Goal: Information Seeking & Learning: Learn about a topic

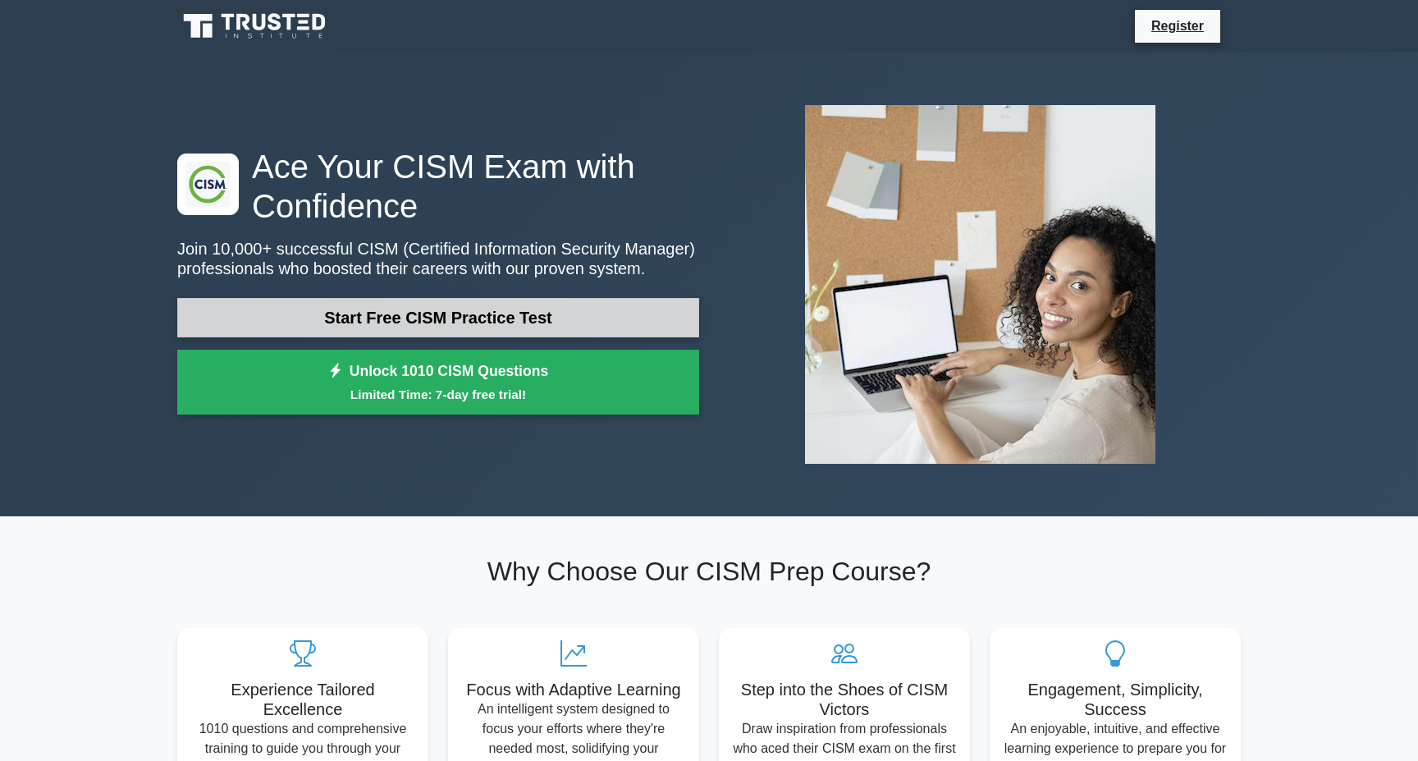
click at [469, 321] on link "Start Free CISM Practice Test" at bounding box center [438, 317] width 522 height 39
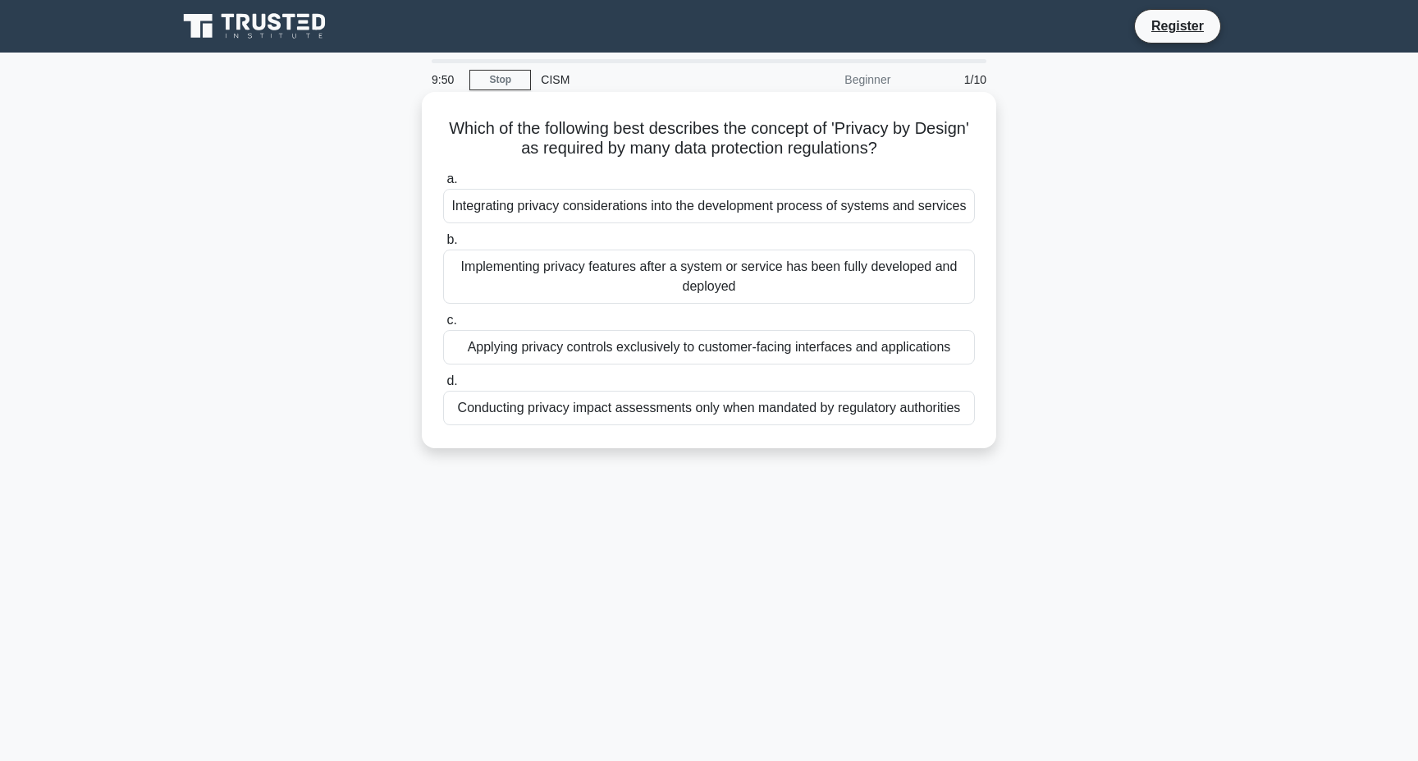
click at [663, 204] on div "Integrating privacy considerations into the development process of systems and …" at bounding box center [709, 206] width 532 height 34
click at [443, 185] on input "a. Integrating privacy considerations into the development process of systems a…" at bounding box center [443, 179] width 0 height 11
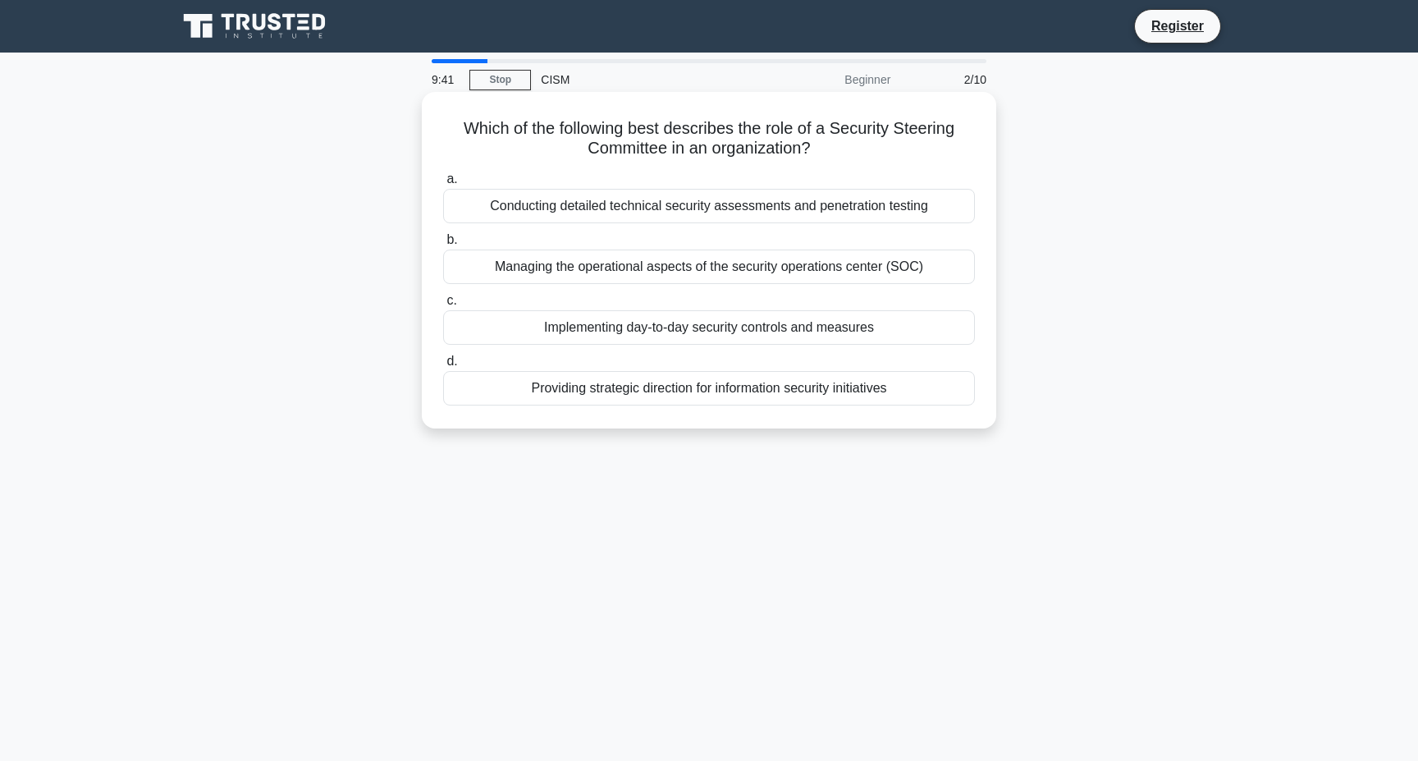
click at [622, 387] on div "Providing strategic direction for information security initiatives" at bounding box center [709, 388] width 532 height 34
click at [443, 367] on input "d. Providing strategic direction for information security initiatives" at bounding box center [443, 361] width 0 height 11
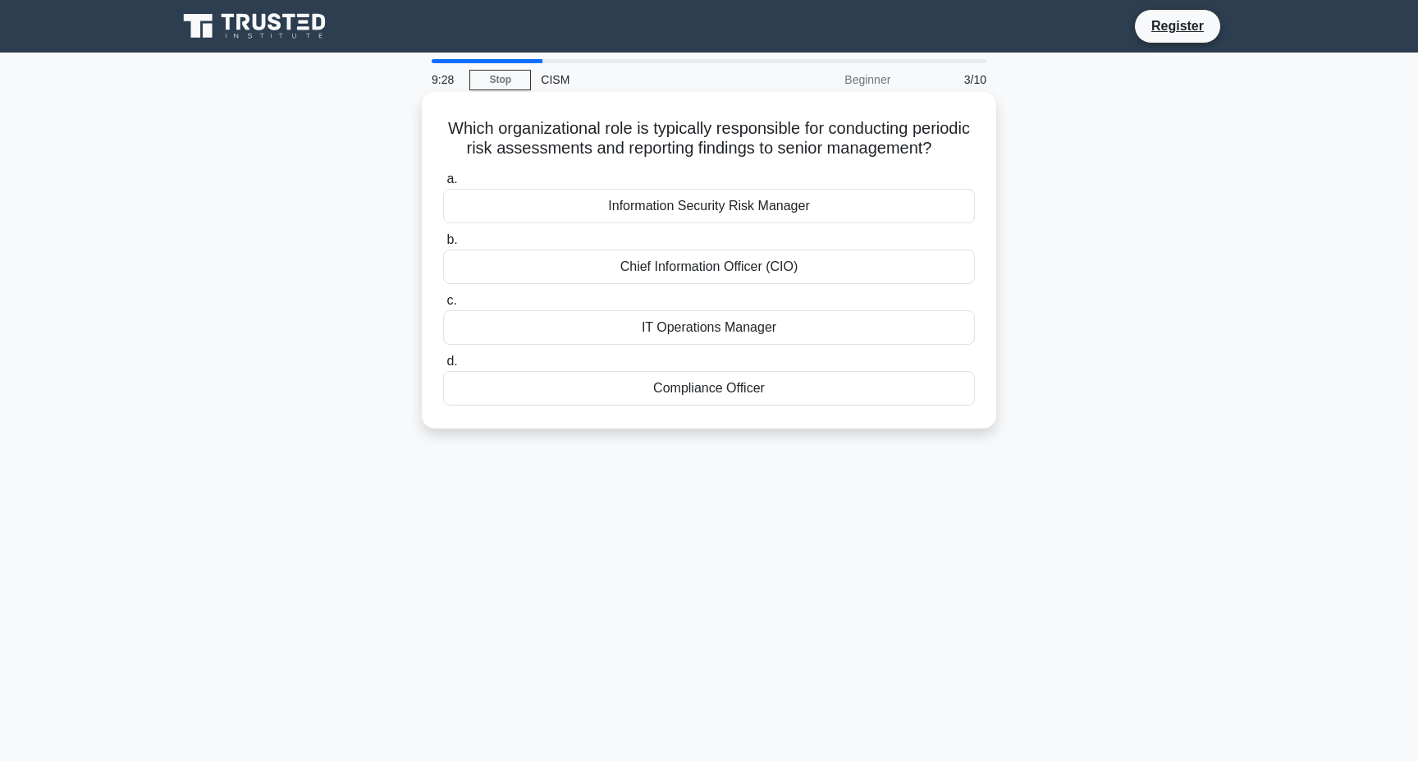
click at [738, 206] on div "Information Security Risk Manager" at bounding box center [709, 206] width 532 height 34
click at [443, 185] on input "a. Information Security Risk Manager" at bounding box center [443, 179] width 0 height 11
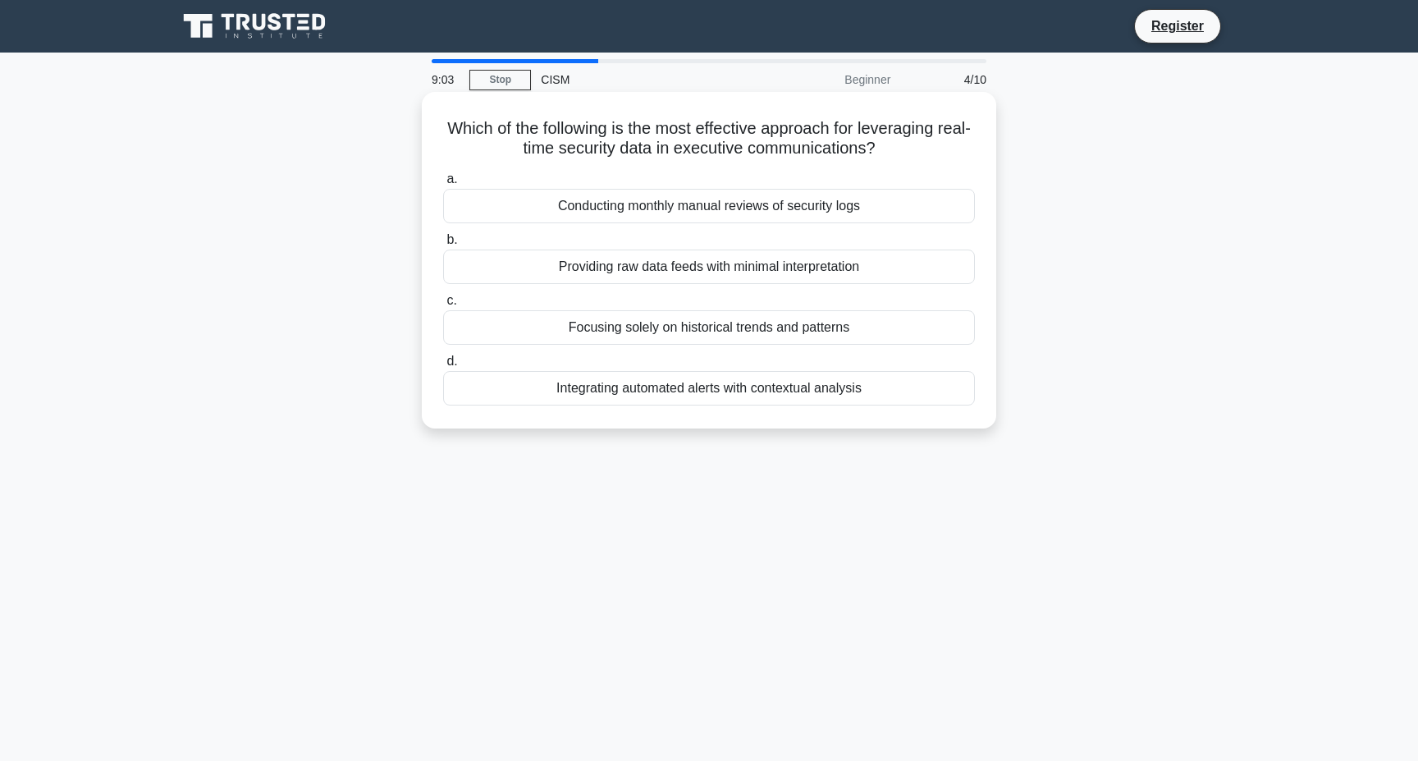
click at [724, 330] on div "Focusing solely on historical trends and patterns" at bounding box center [709, 327] width 532 height 34
click at [443, 306] on input "c. Focusing solely on historical trends and patterns" at bounding box center [443, 300] width 0 height 11
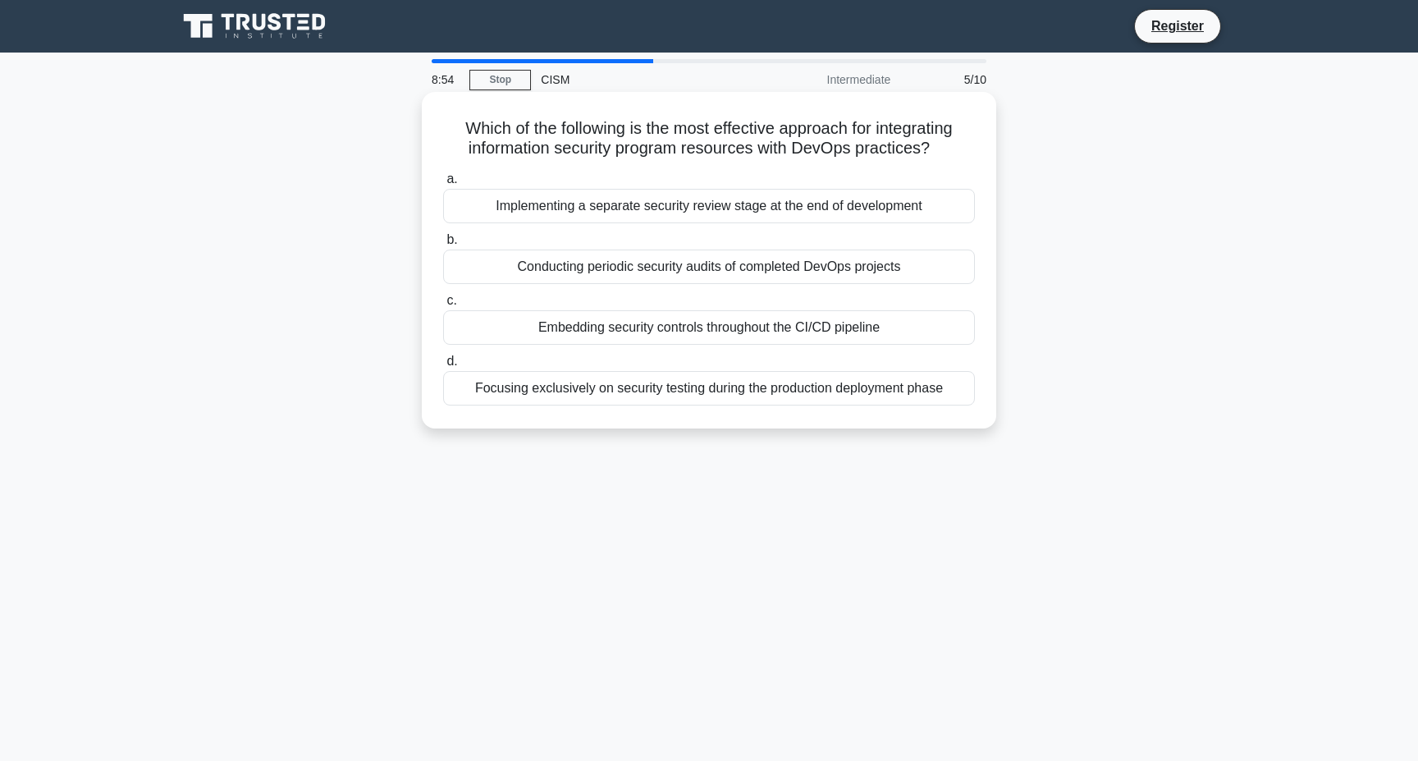
click at [720, 325] on div "Embedding security controls throughout the CI/CD pipeline" at bounding box center [709, 327] width 532 height 34
click at [443, 306] on input "c. Embedding security controls throughout the CI/CD pipeline" at bounding box center [443, 300] width 0 height 11
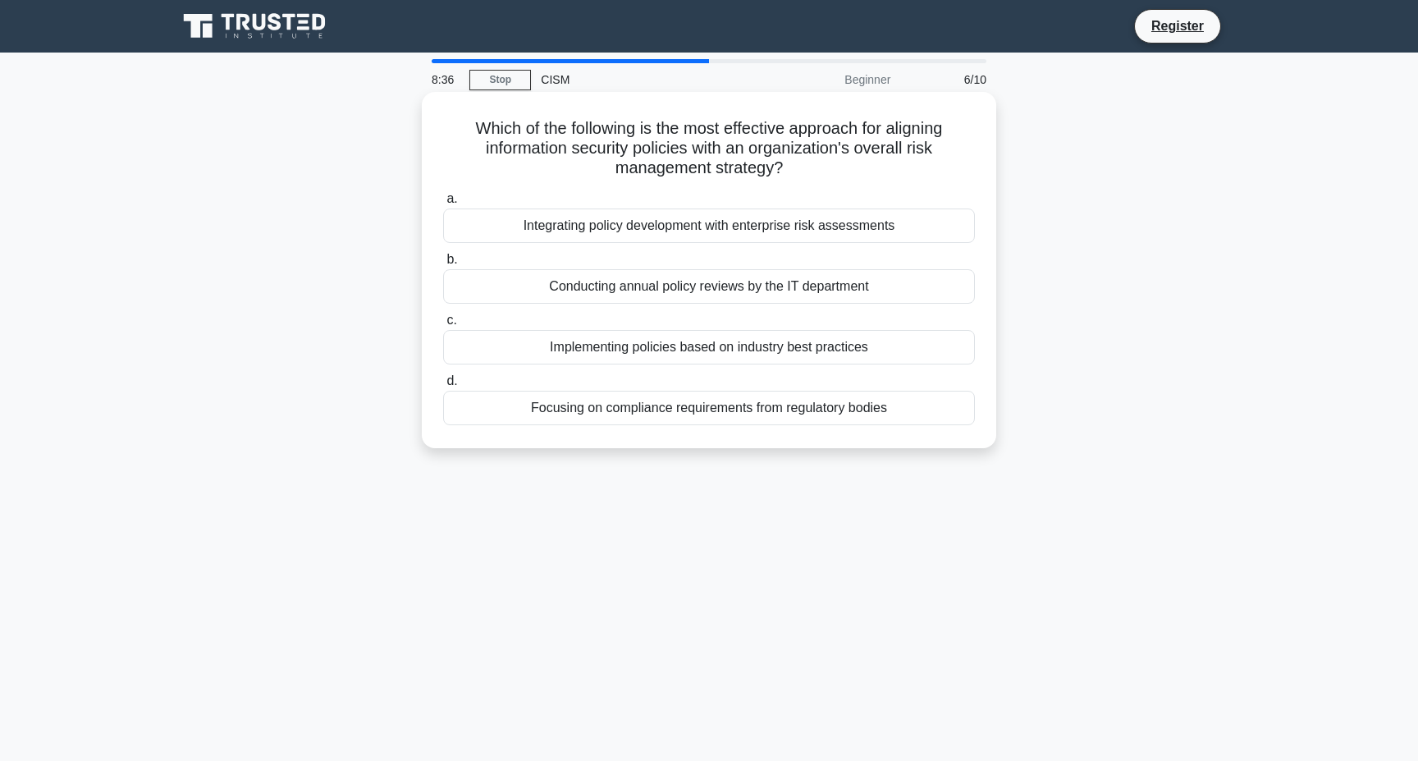
click at [772, 229] on div "Integrating policy development with enterprise risk assessments" at bounding box center [709, 225] width 532 height 34
click at [443, 204] on input "a. Integrating policy development with enterprise risk assessments" at bounding box center [443, 199] width 0 height 11
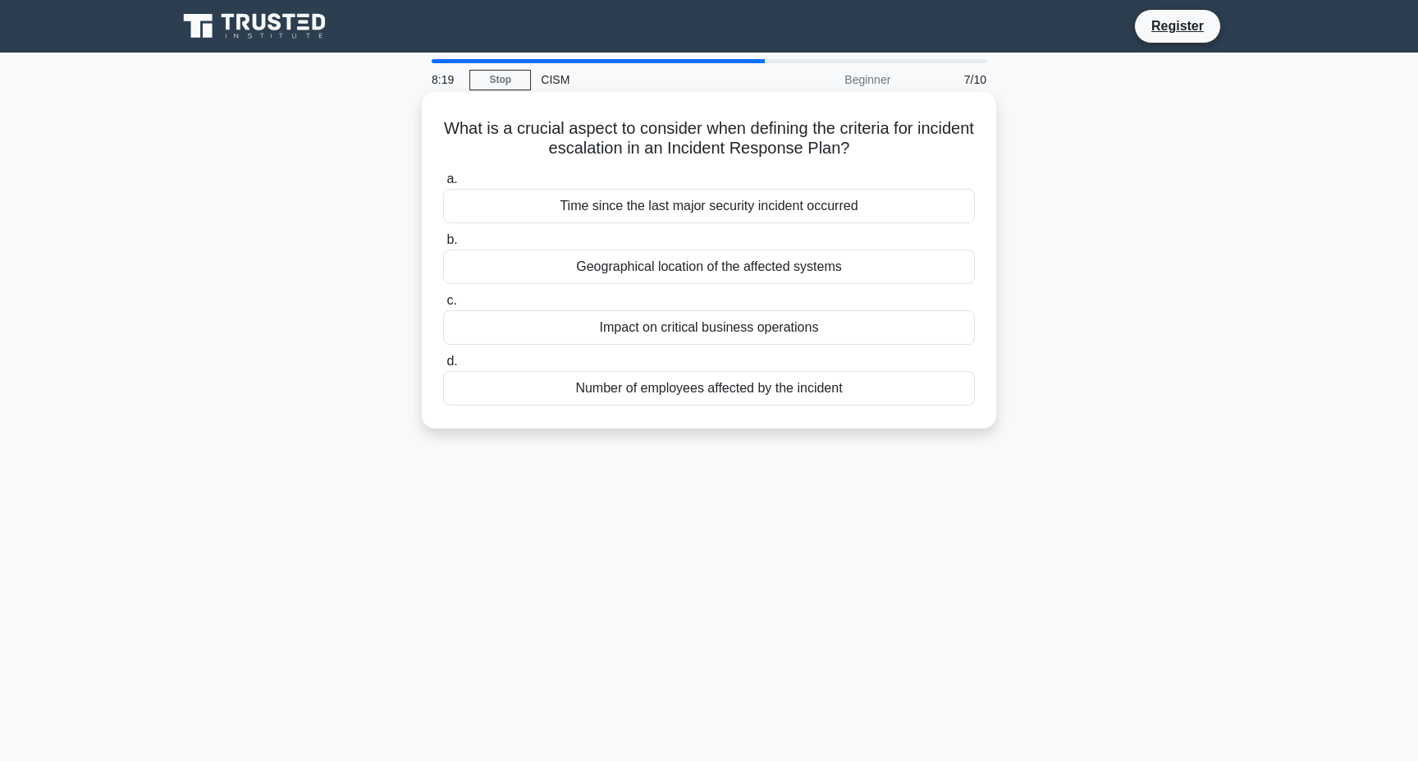
click at [712, 327] on div "Impact on critical business operations" at bounding box center [709, 327] width 532 height 34
click at [443, 306] on input "c. Impact on critical business operations" at bounding box center [443, 300] width 0 height 11
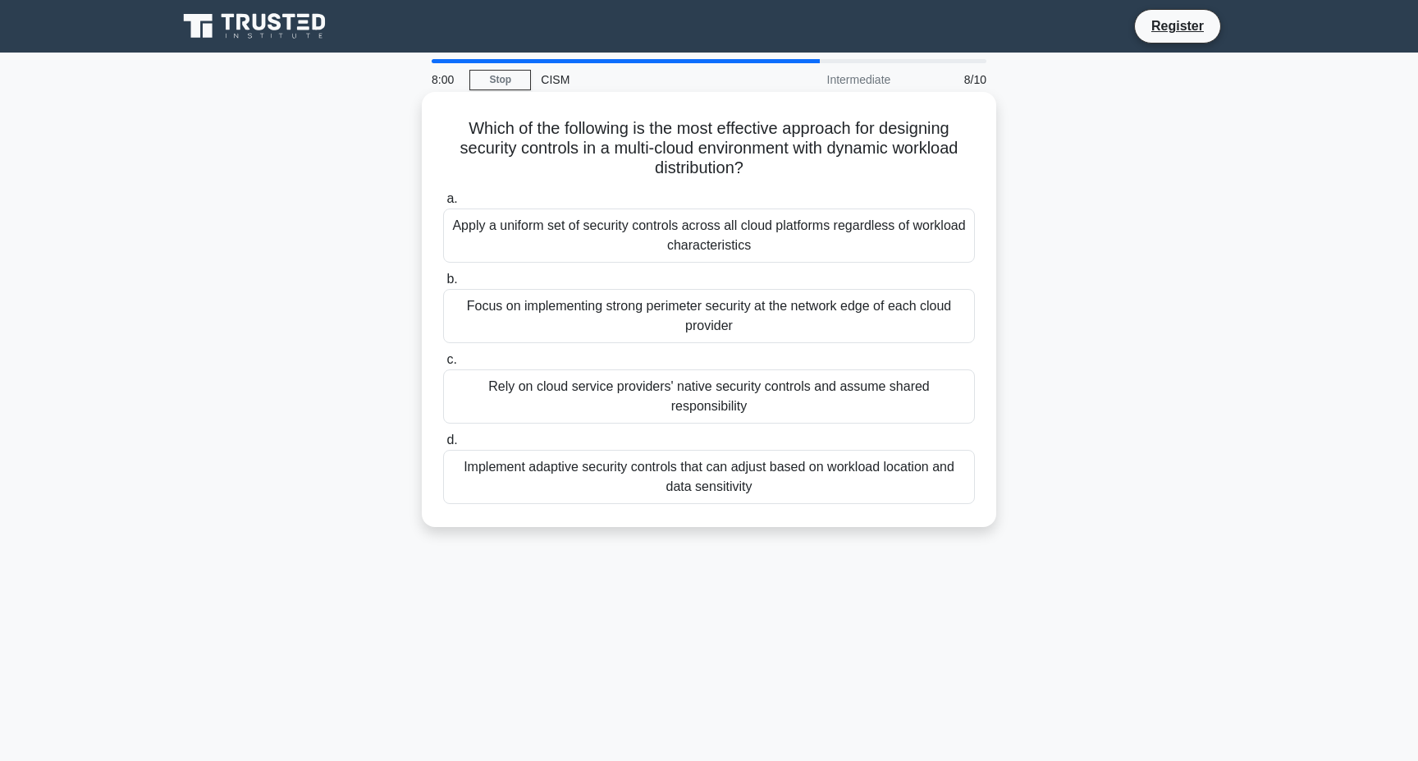
click at [642, 460] on div "Implement adaptive security controls that can adjust based on workload location…" at bounding box center [709, 477] width 532 height 54
click at [443, 446] on input "d. Implement adaptive security controls that can adjust based on workload locat…" at bounding box center [443, 440] width 0 height 11
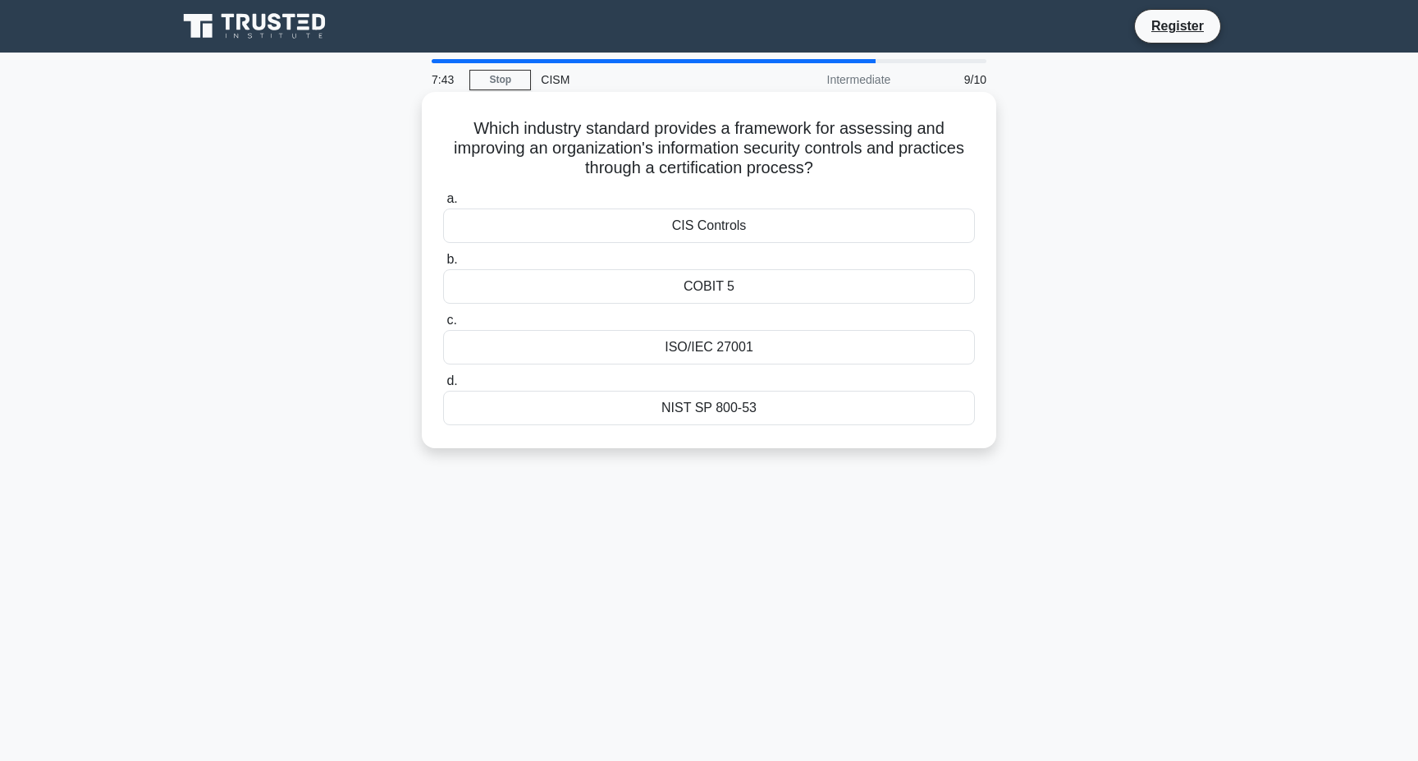
click at [752, 353] on div "ISO/IEC 27001" at bounding box center [709, 347] width 532 height 34
click at [443, 326] on input "c. ISO/IEC 27001" at bounding box center [443, 320] width 0 height 11
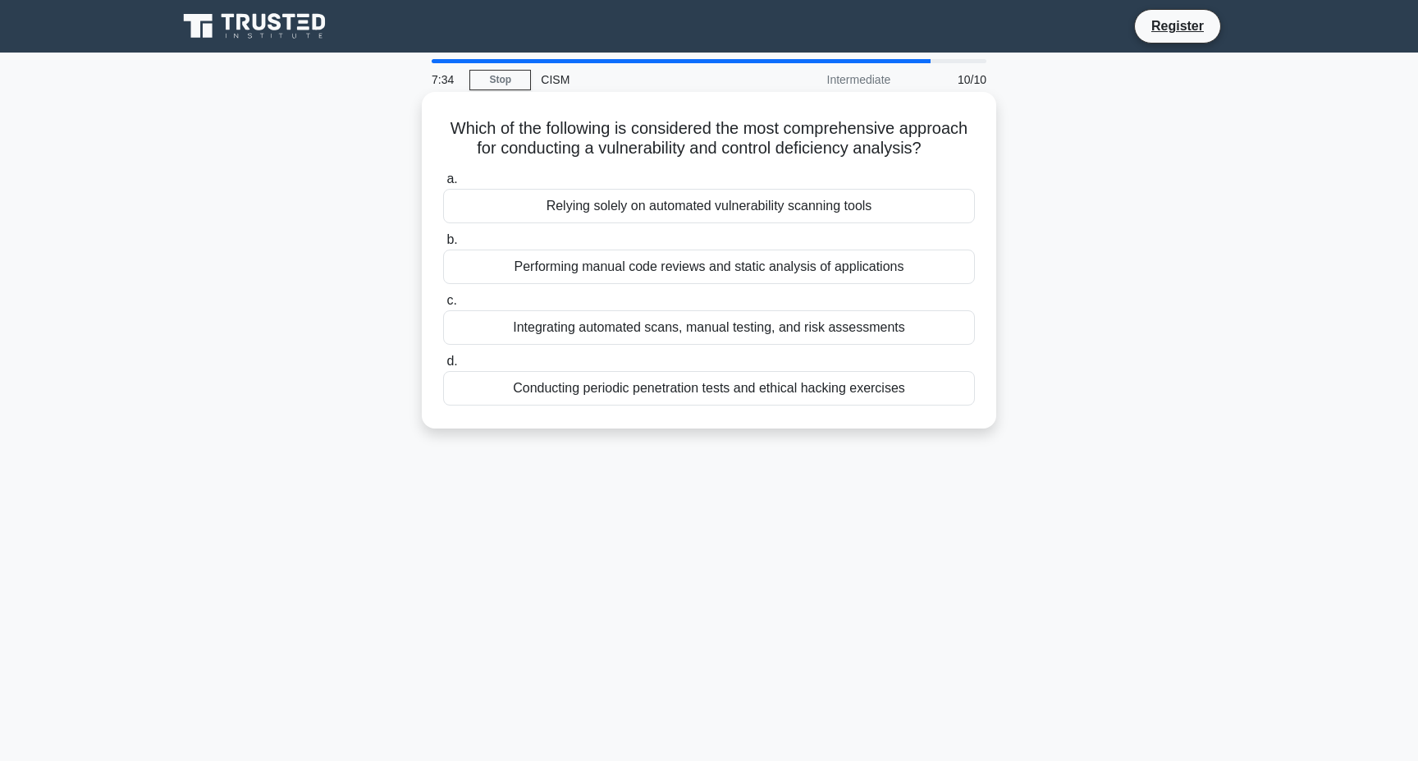
click at [693, 334] on div "Integrating automated scans, manual testing, and risk assessments" at bounding box center [709, 327] width 532 height 34
click at [443, 306] on input "c. Integrating automated scans, manual testing, and risk assessments" at bounding box center [443, 300] width 0 height 11
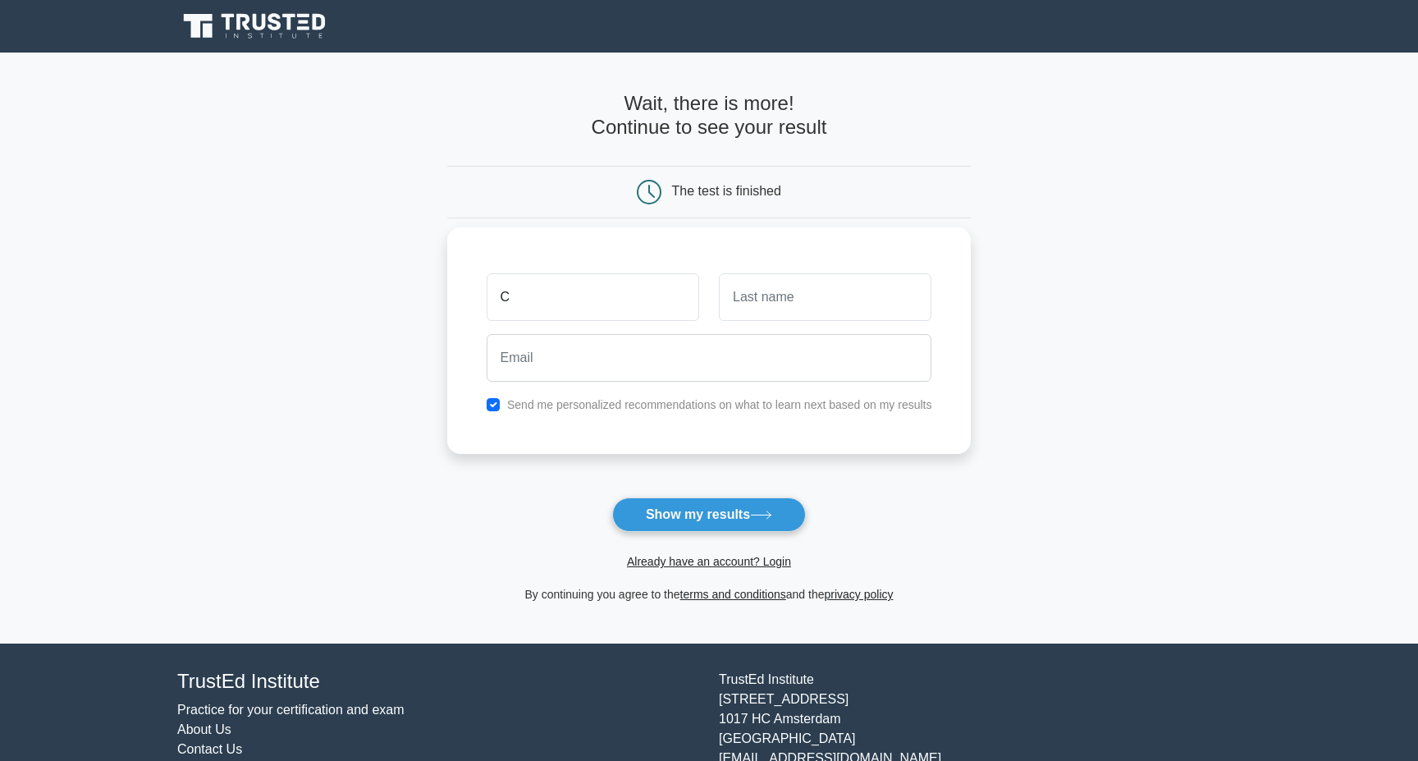
type input "C"
type input "B"
click at [914, 359] on input "email" at bounding box center [710, 358] width 446 height 48
click at [906, 359] on input "email" at bounding box center [710, 358] width 446 height 48
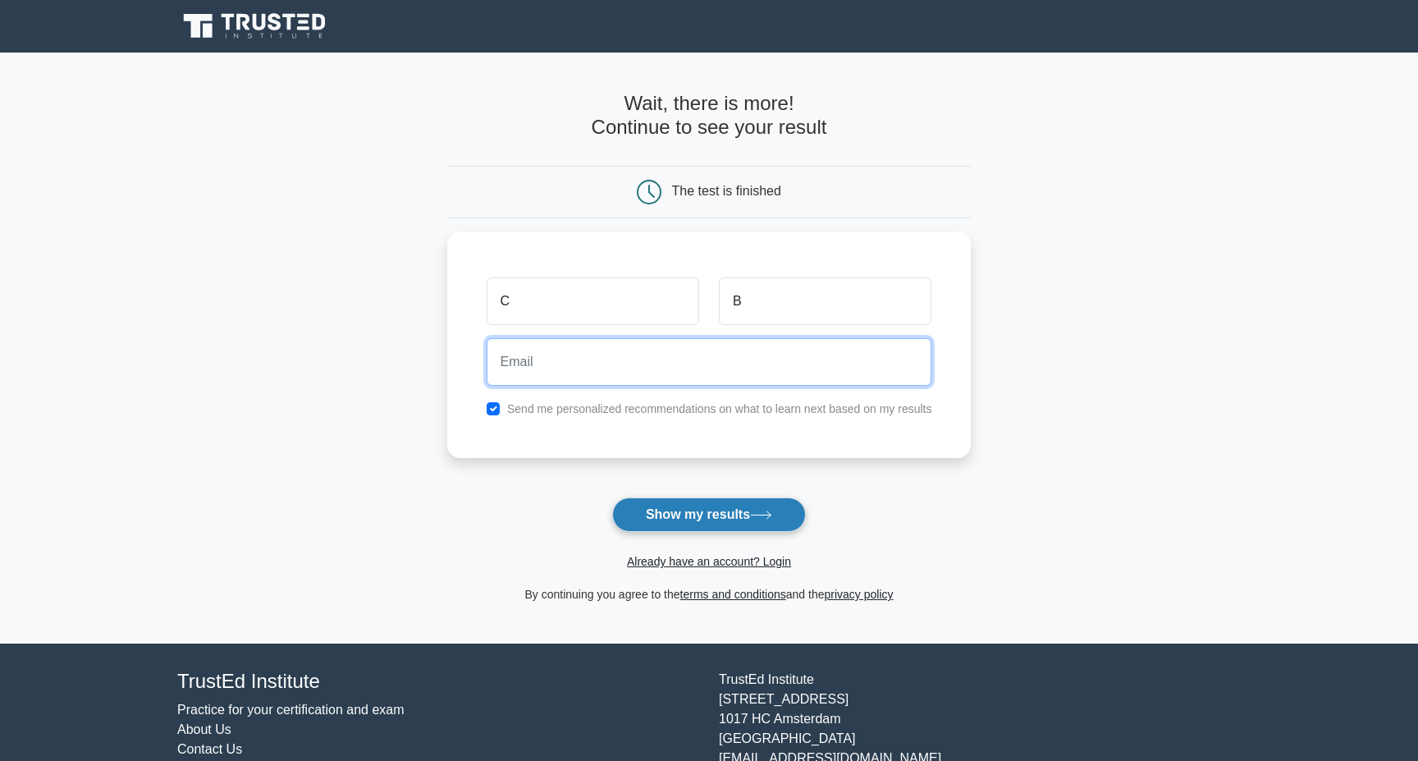
type input "footers.visor5e@icloud.com"
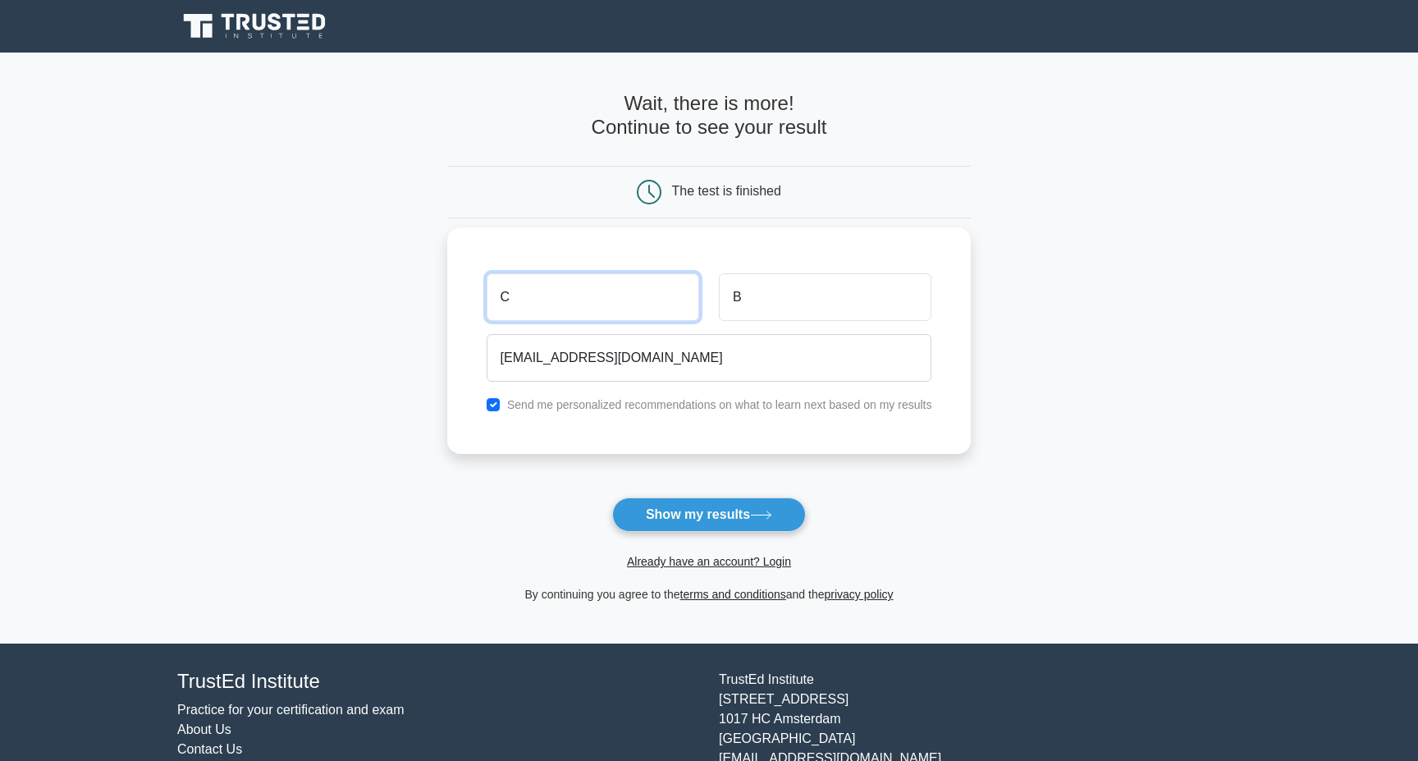
click at [579, 289] on input "C" at bounding box center [593, 297] width 213 height 48
type input "Chase"
click at [726, 400] on label "Send me personalized recommendations on what to learn next based on my results" at bounding box center [719, 404] width 425 height 13
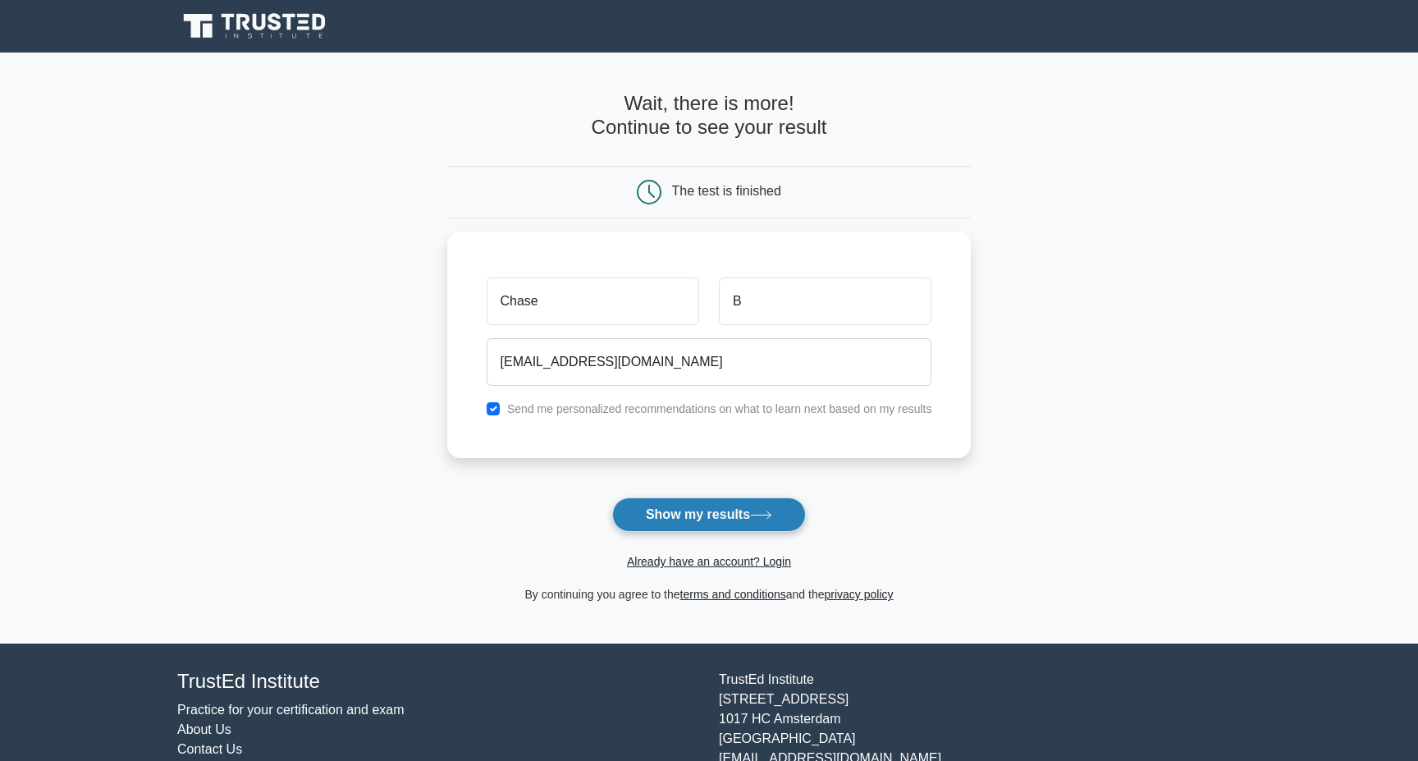
click at [710, 518] on button "Show my results" at bounding box center [709, 514] width 194 height 34
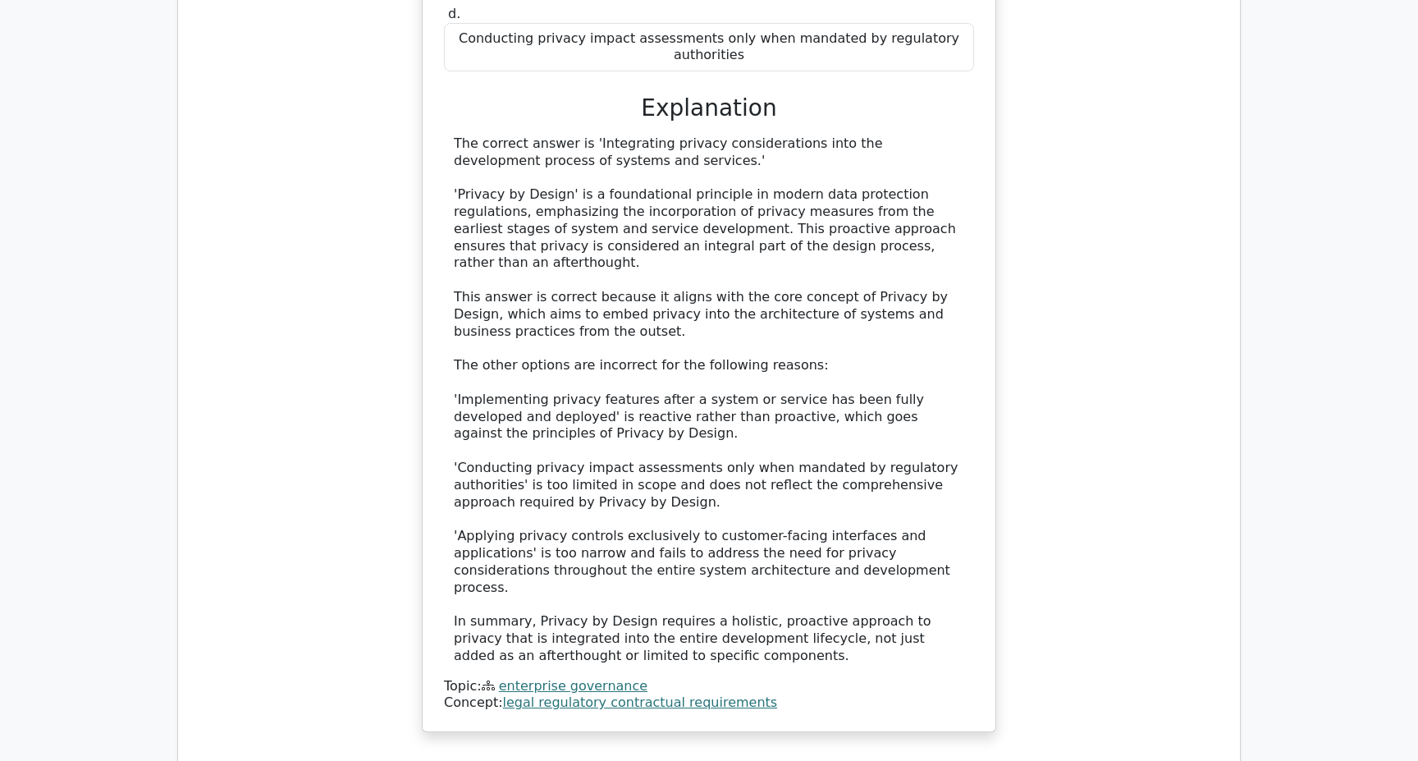
scroll to position [2003, 0]
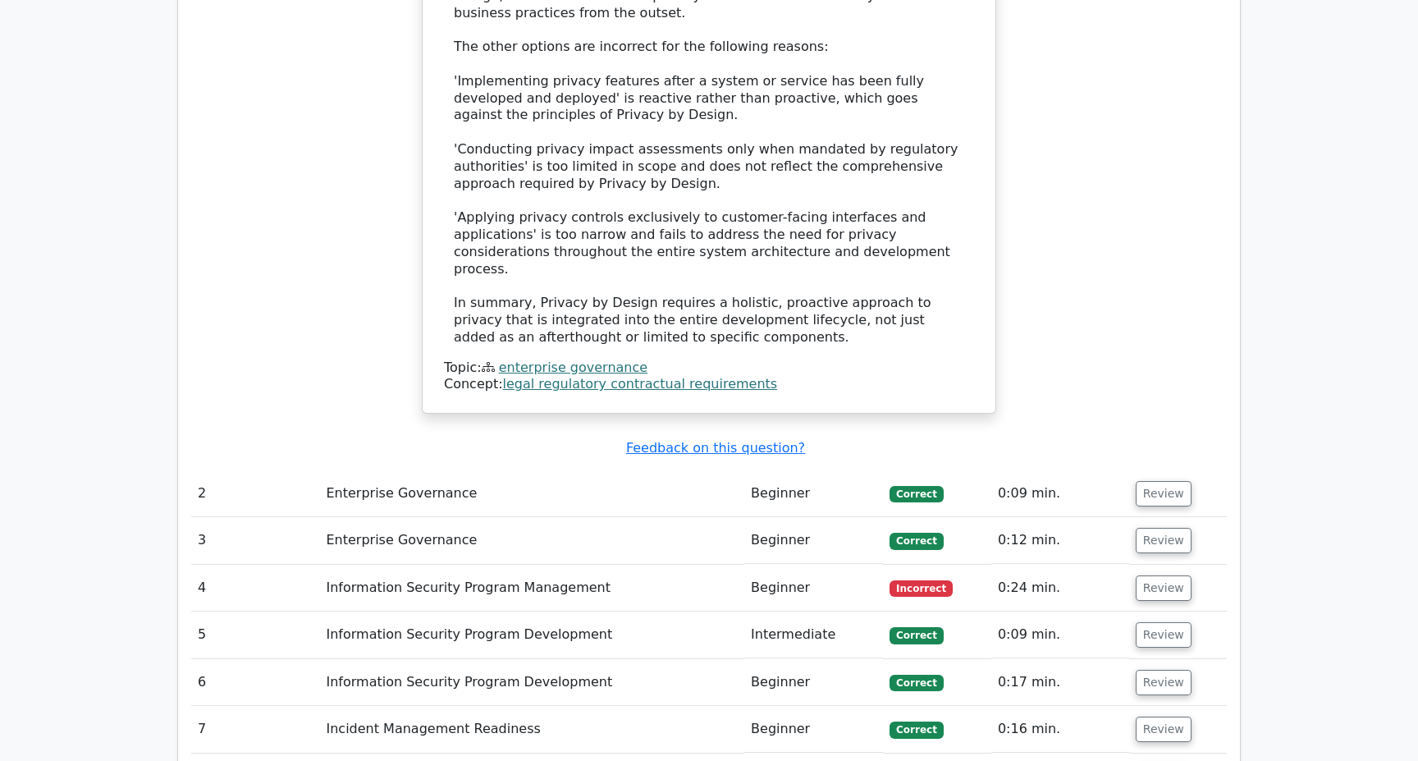
click at [503, 565] on td "Information Security Program Management" at bounding box center [531, 588] width 425 height 47
click at [1152, 575] on button "Review" at bounding box center [1164, 587] width 56 height 25
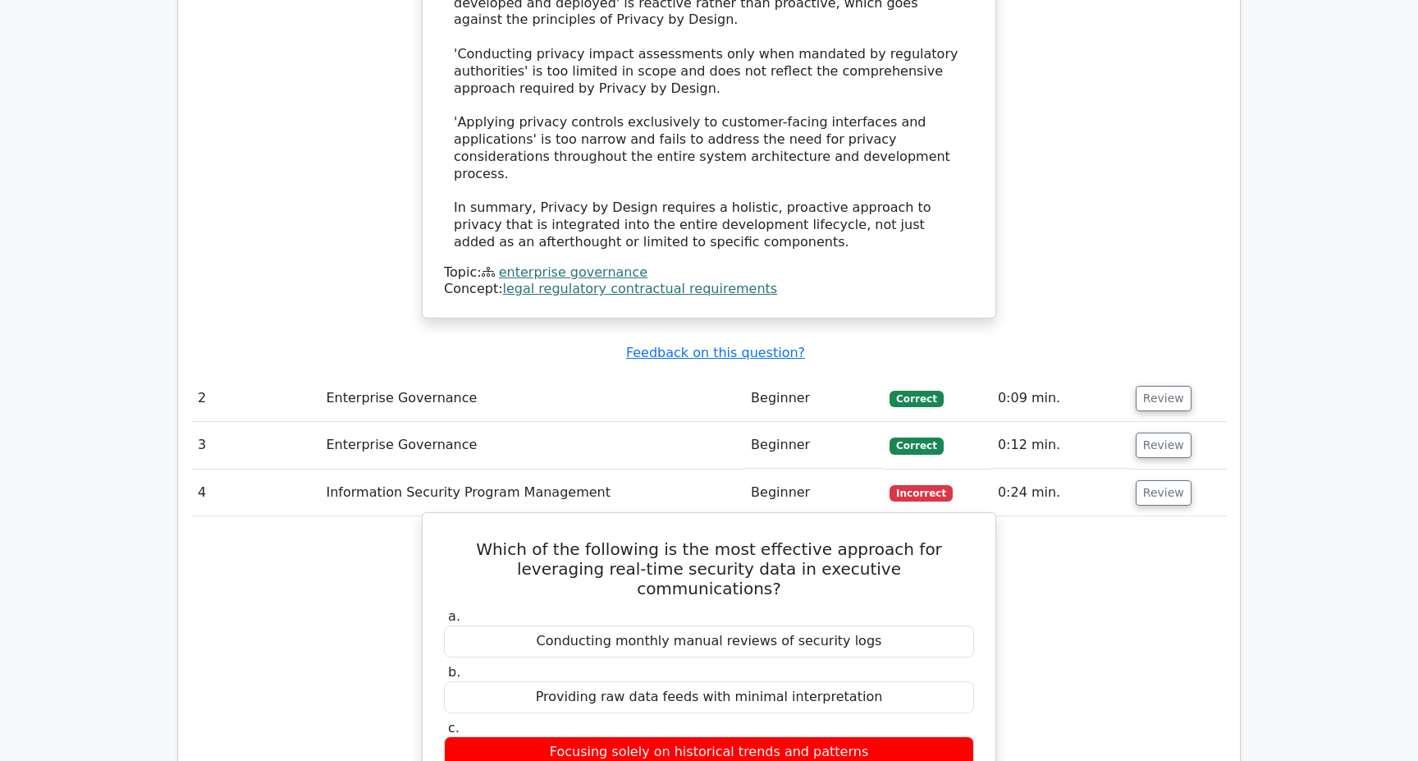
scroll to position [2098, 0]
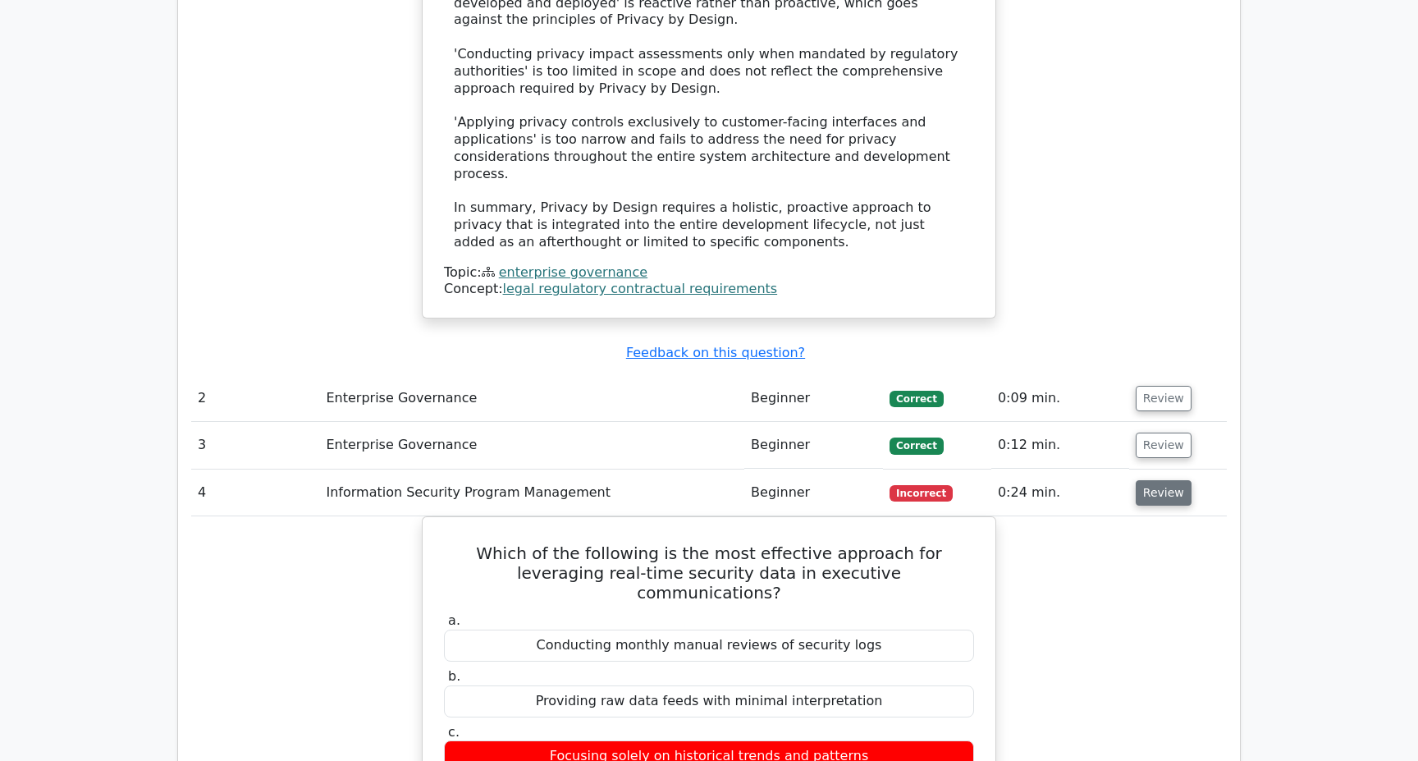
click at [1161, 480] on button "Review" at bounding box center [1164, 492] width 56 height 25
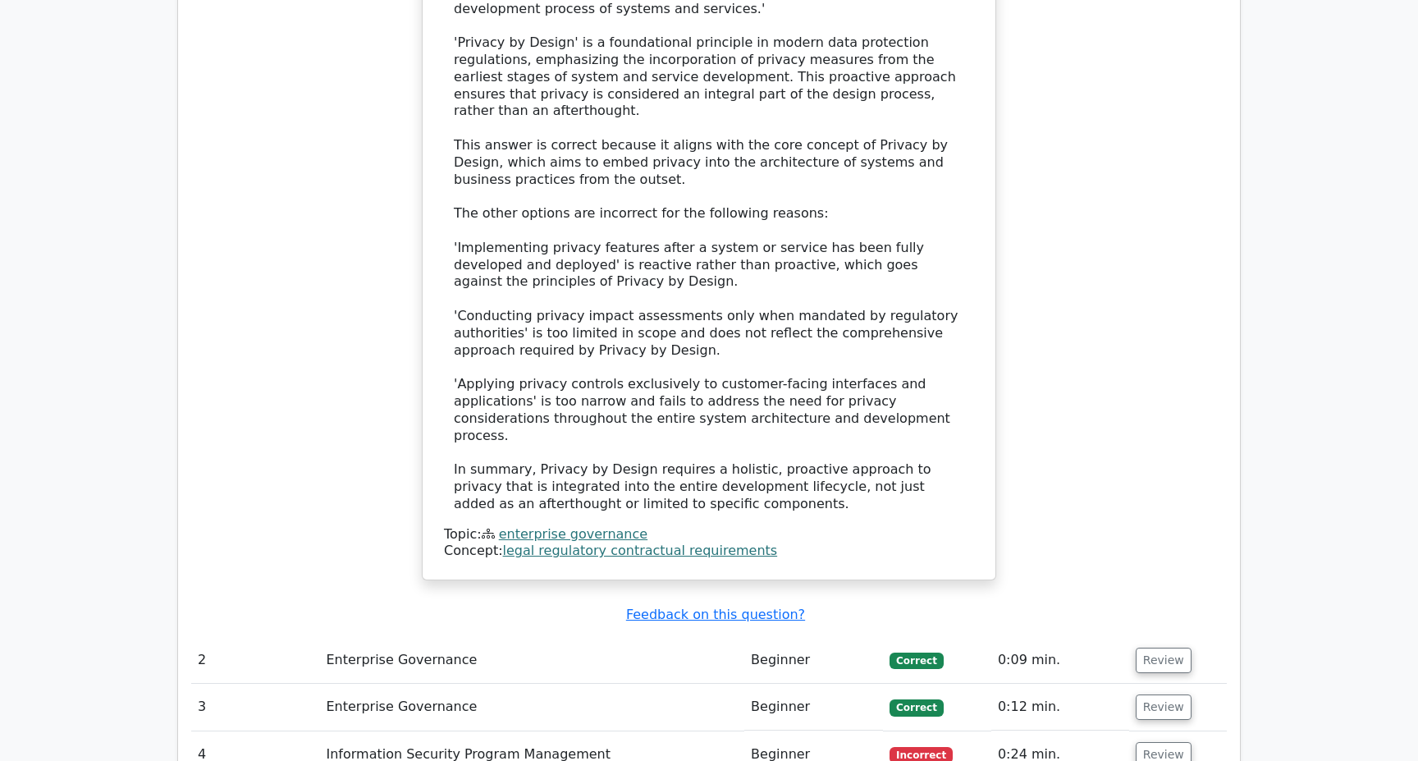
scroll to position [823, 0]
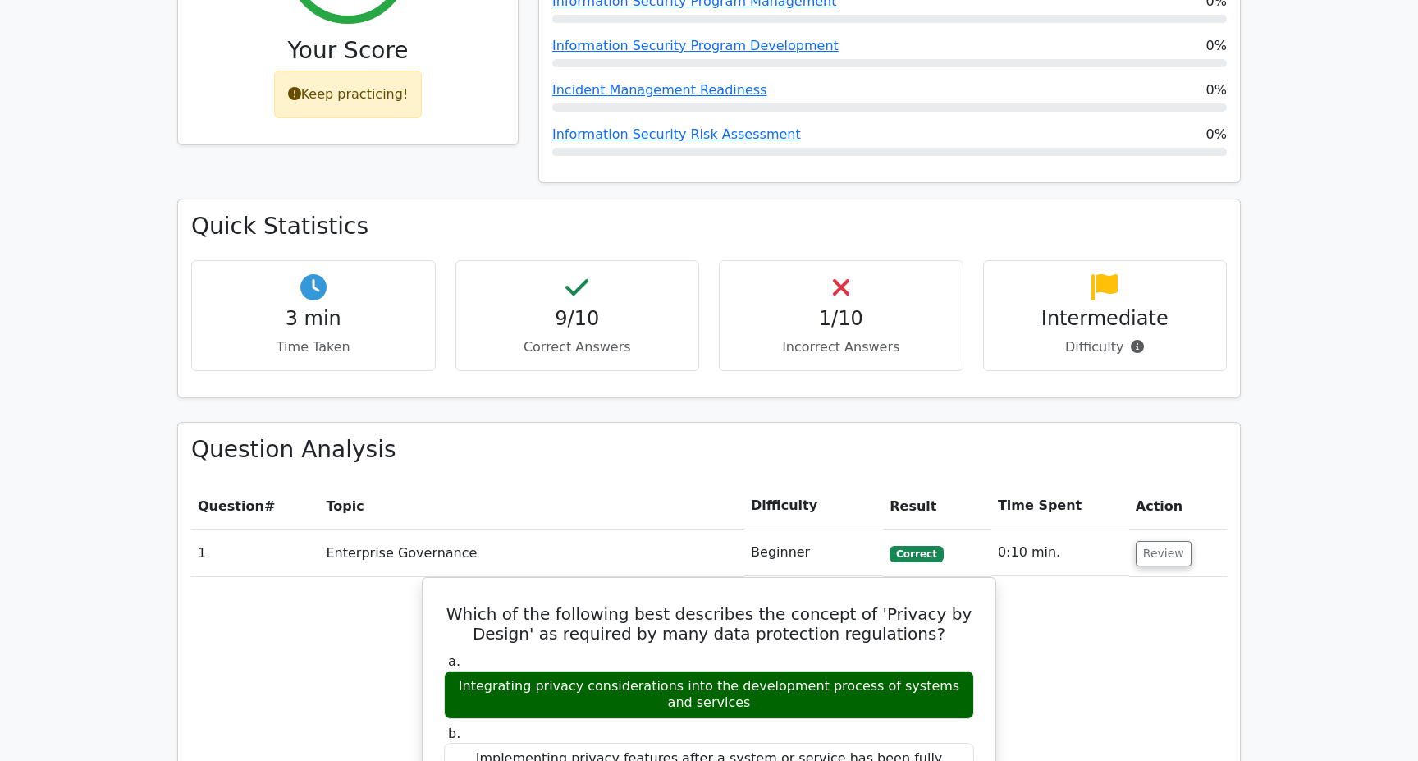
click at [1115, 307] on h4 "Intermediate" at bounding box center [1105, 319] width 217 height 24
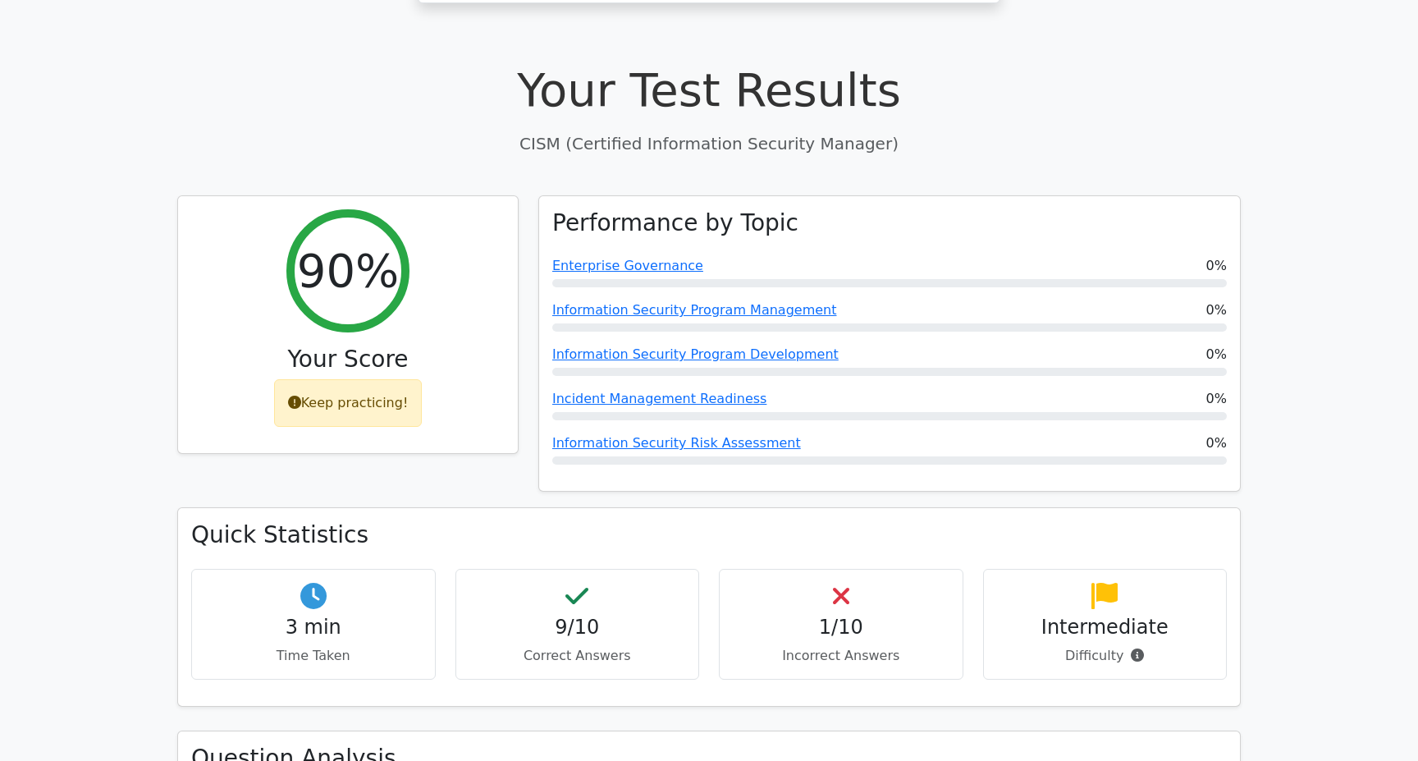
scroll to position [509, 1]
